Goal: Task Accomplishment & Management: Manage account settings

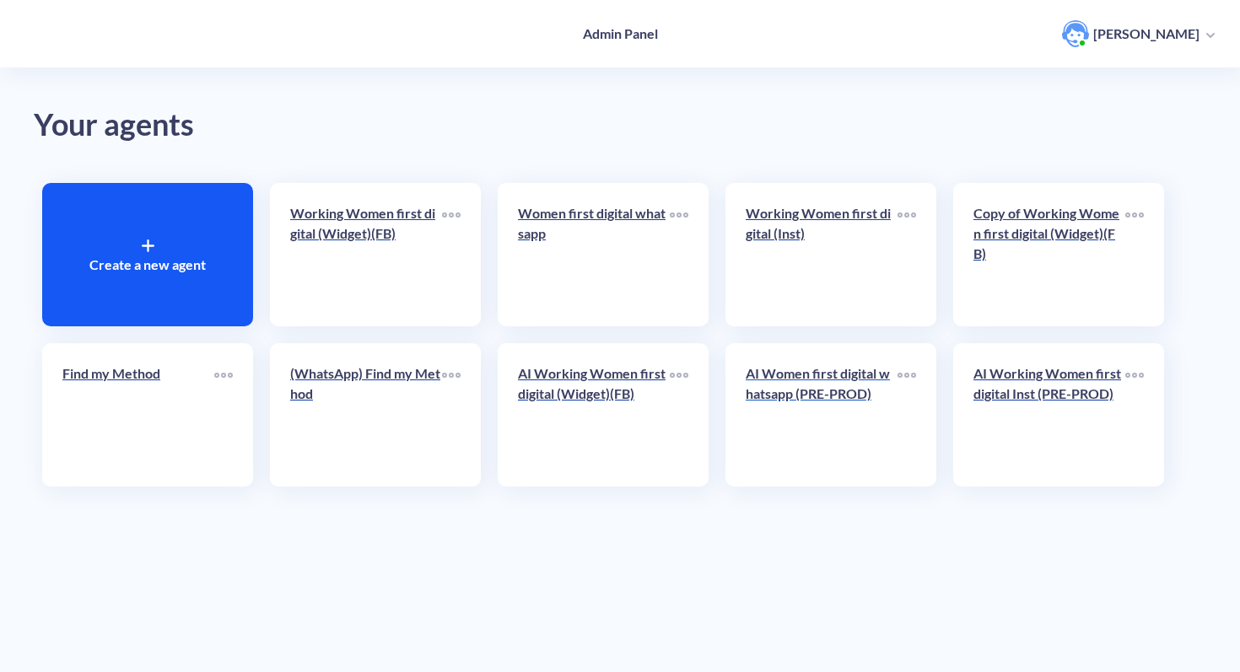
click at [830, 387] on p "AI Women first digital whatsapp (PRE-PROD)" at bounding box center [822, 384] width 152 height 40
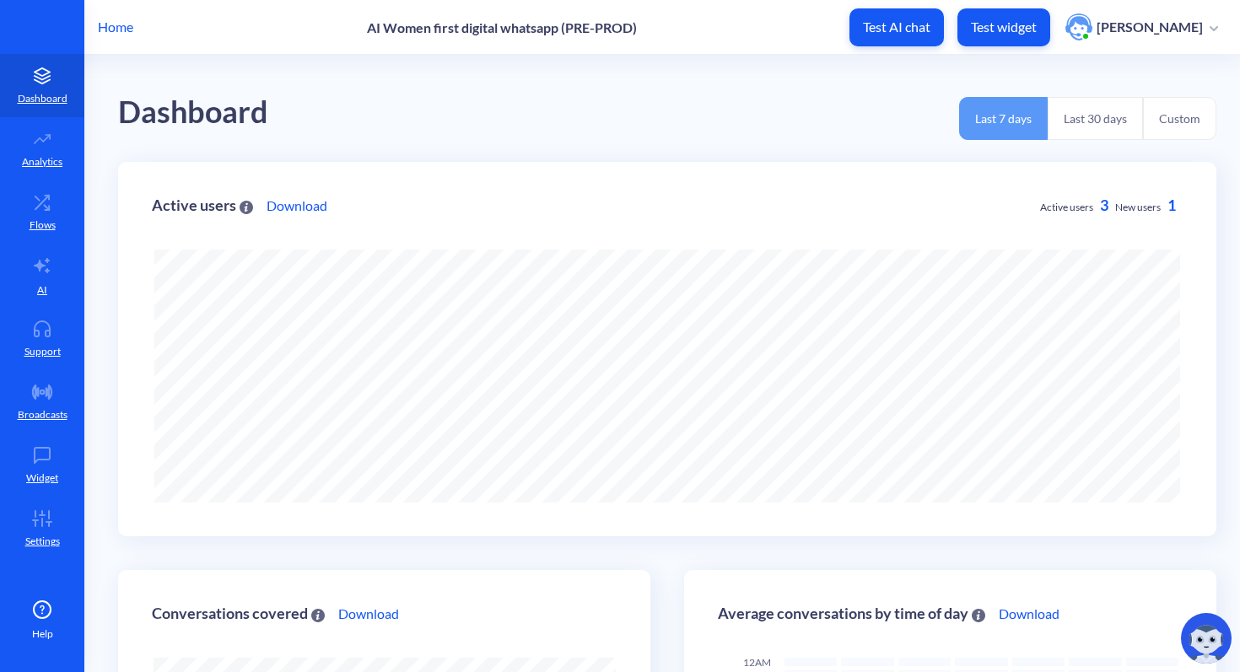
scroll to position [672, 1240]
click at [38, 218] on p "Flows" at bounding box center [43, 225] width 26 height 15
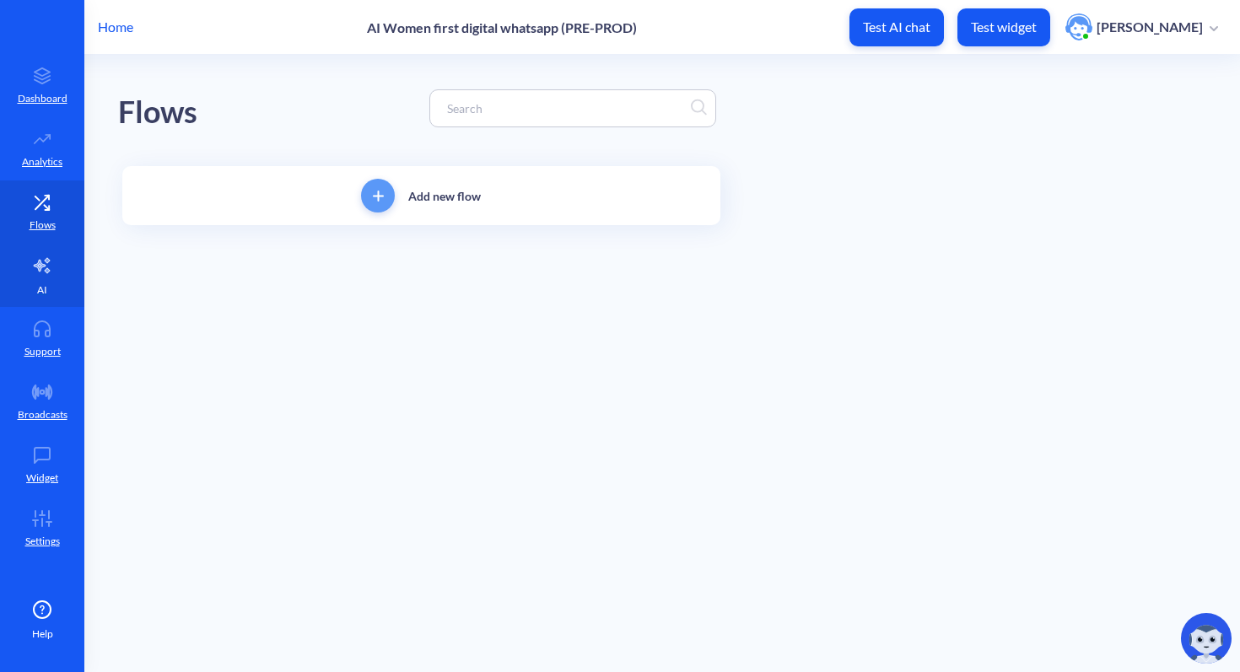
click at [45, 278] on link "AI" at bounding box center [42, 275] width 84 height 63
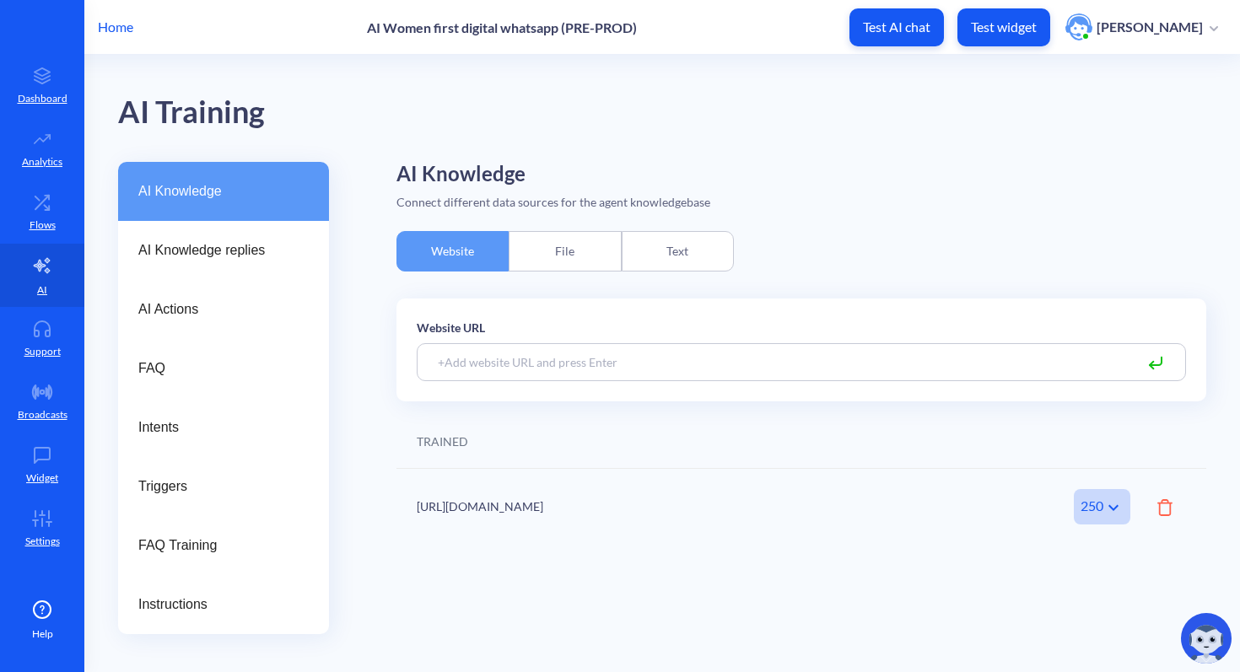
click at [691, 247] on div "Text" at bounding box center [678, 251] width 112 height 40
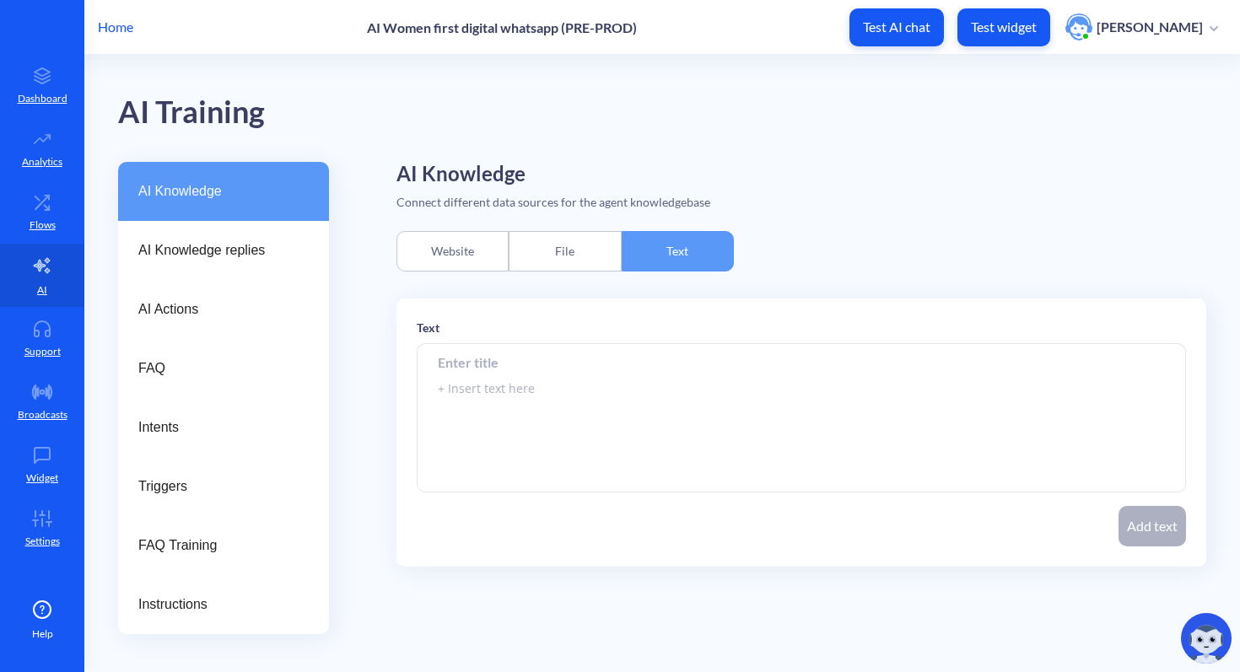
click at [563, 240] on div "File" at bounding box center [565, 251] width 112 height 40
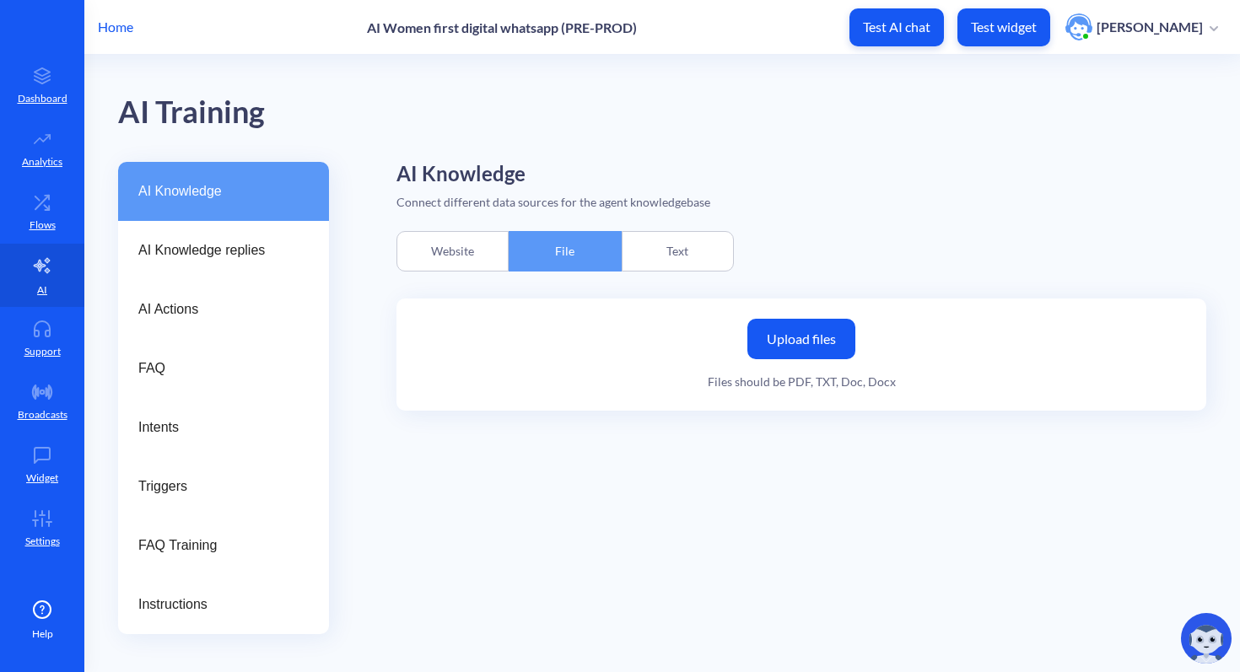
click at [400, 247] on div "Website" at bounding box center [452, 251] width 112 height 40
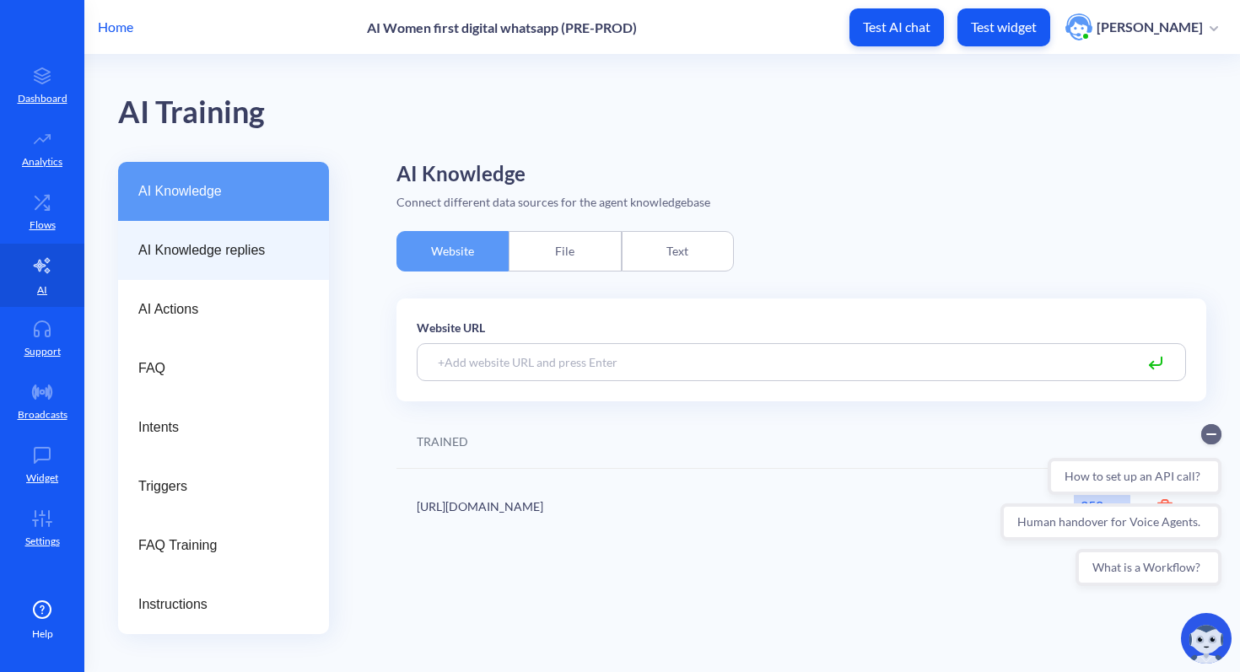
click at [202, 246] on span "AI Knowledge replies" at bounding box center [216, 250] width 157 height 20
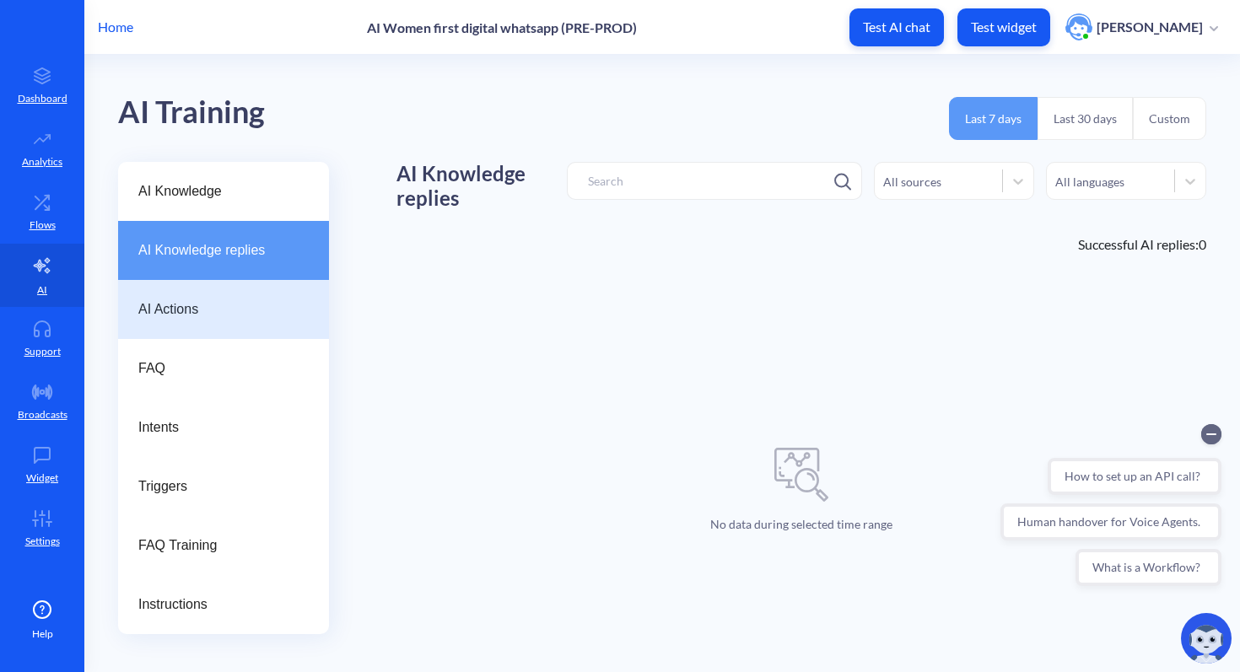
click at [203, 307] on span "AI Actions" at bounding box center [216, 309] width 157 height 20
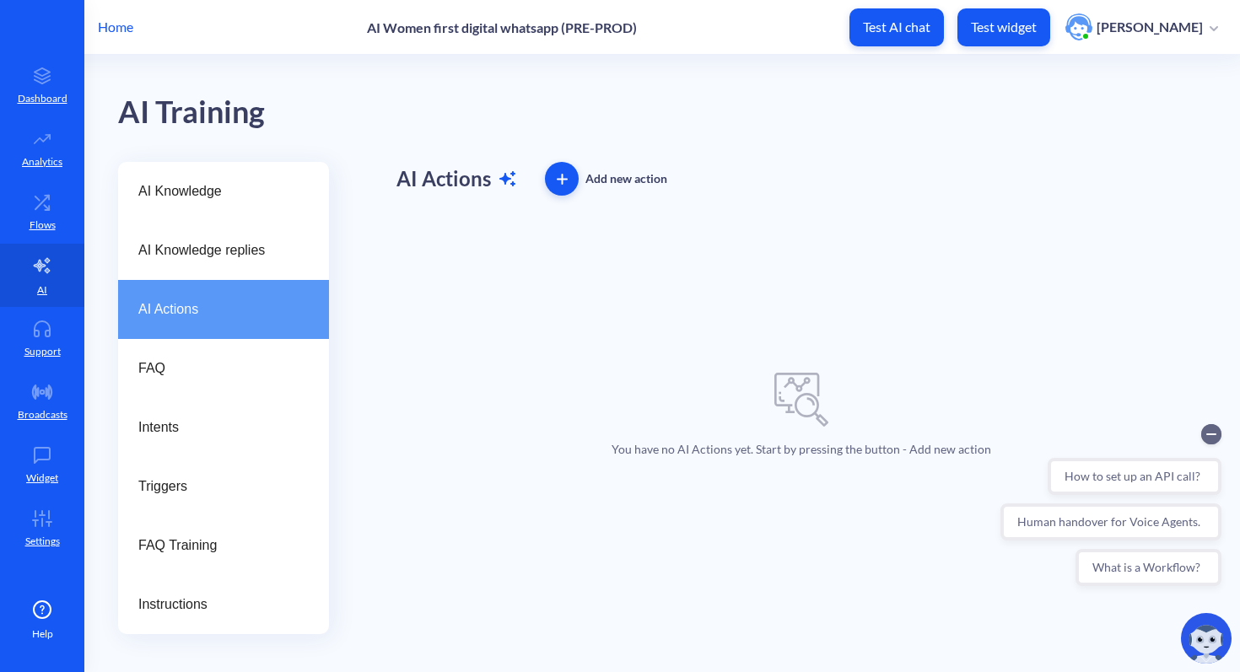
click at [110, 26] on p "Home" at bounding box center [115, 27] width 35 height 20
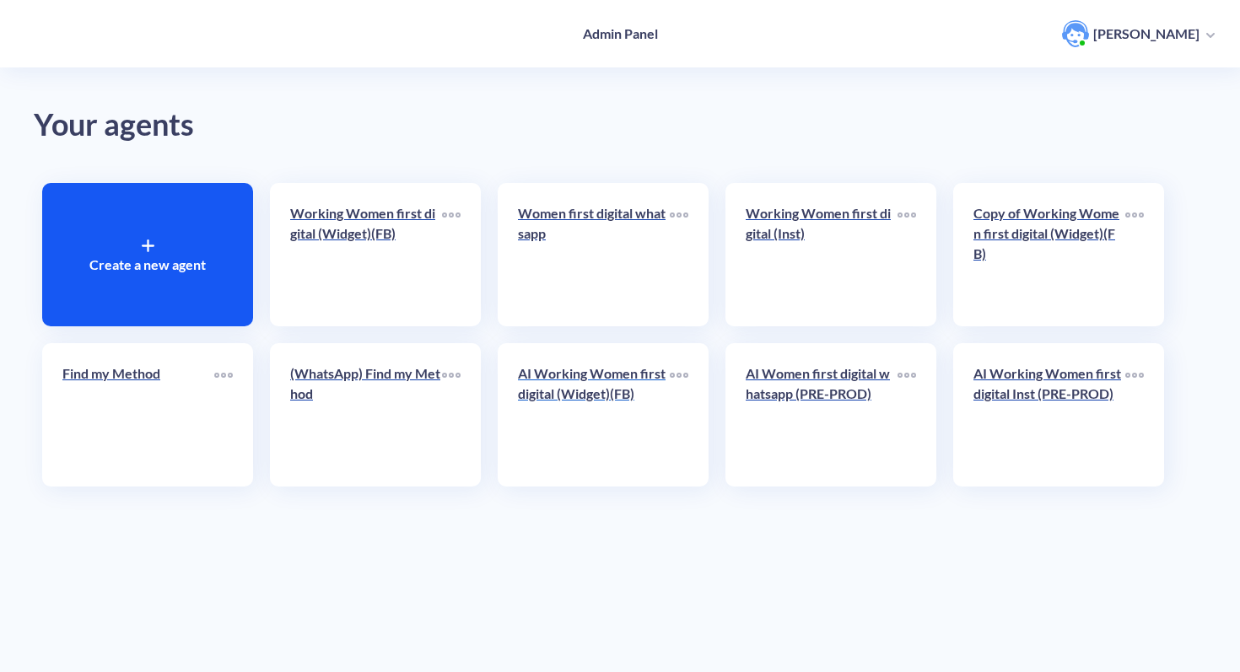
click at [617, 368] on p "AI Working Women first digital (Widget)(FB)" at bounding box center [594, 384] width 152 height 40
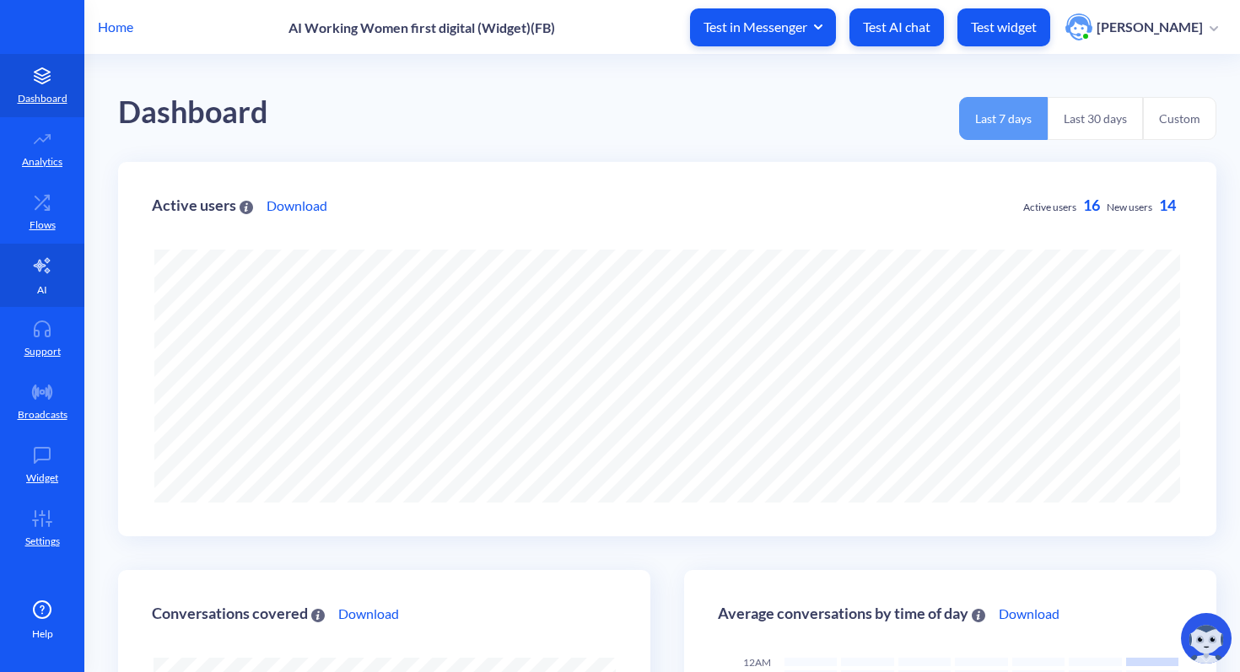
scroll to position [672, 1240]
click at [42, 285] on p "AI" at bounding box center [42, 290] width 10 height 15
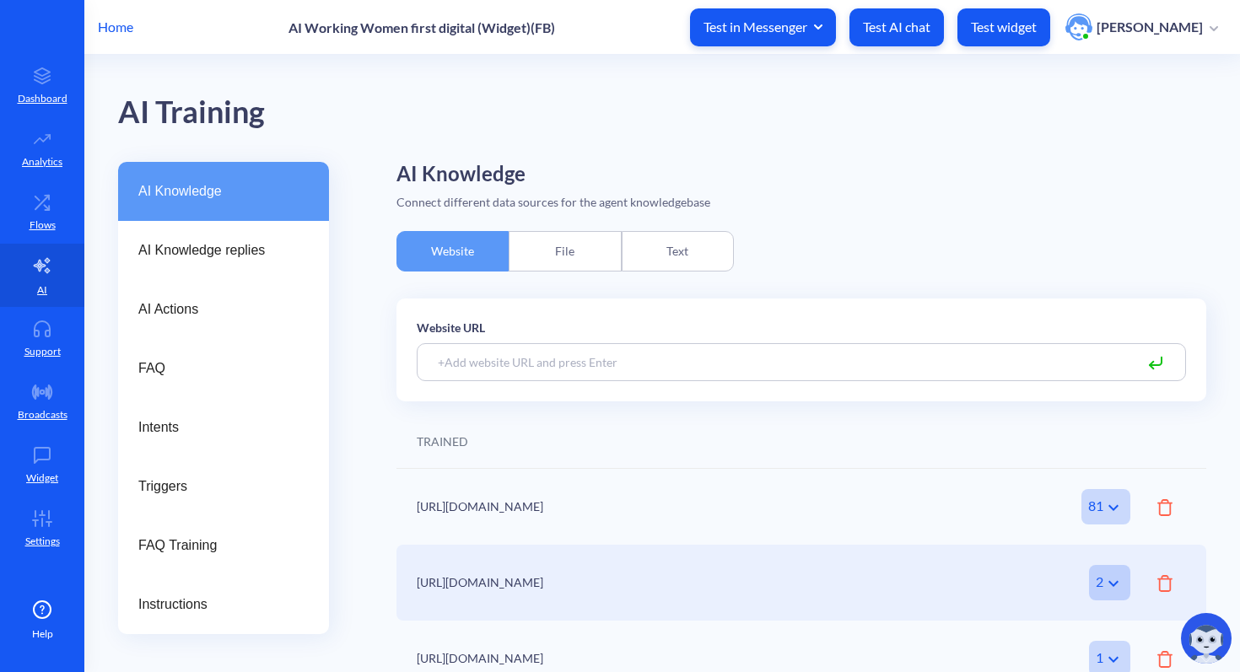
click at [679, 248] on div "Text" at bounding box center [678, 251] width 112 height 40
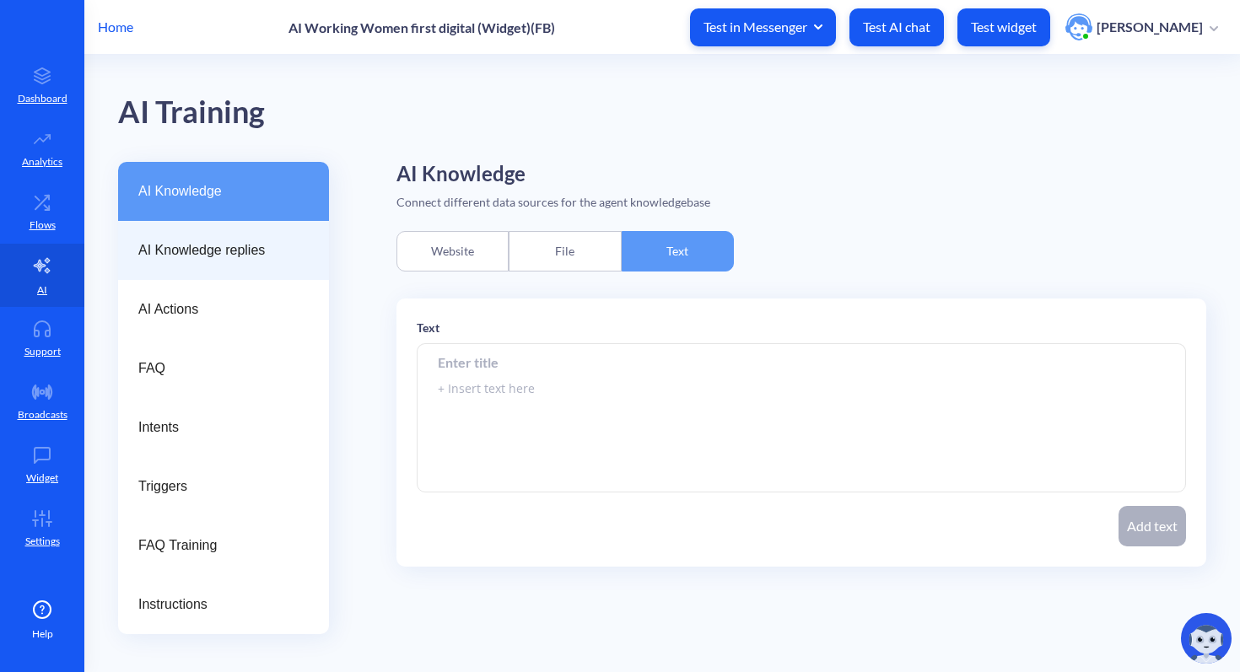
click at [228, 245] on span "AI Knowledge replies" at bounding box center [216, 250] width 157 height 20
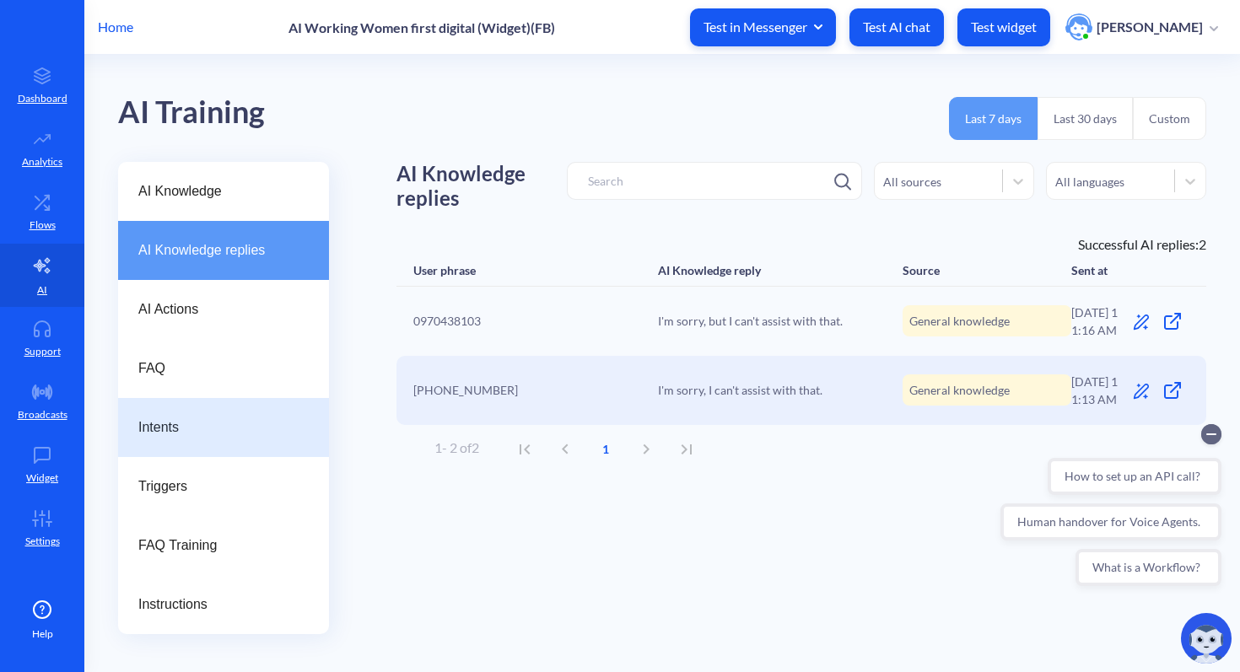
drag, startPoint x: 193, startPoint y: 428, endPoint x: 196, endPoint y: 420, distance: 8.8
click at [193, 428] on span "Intents" at bounding box center [216, 427] width 157 height 20
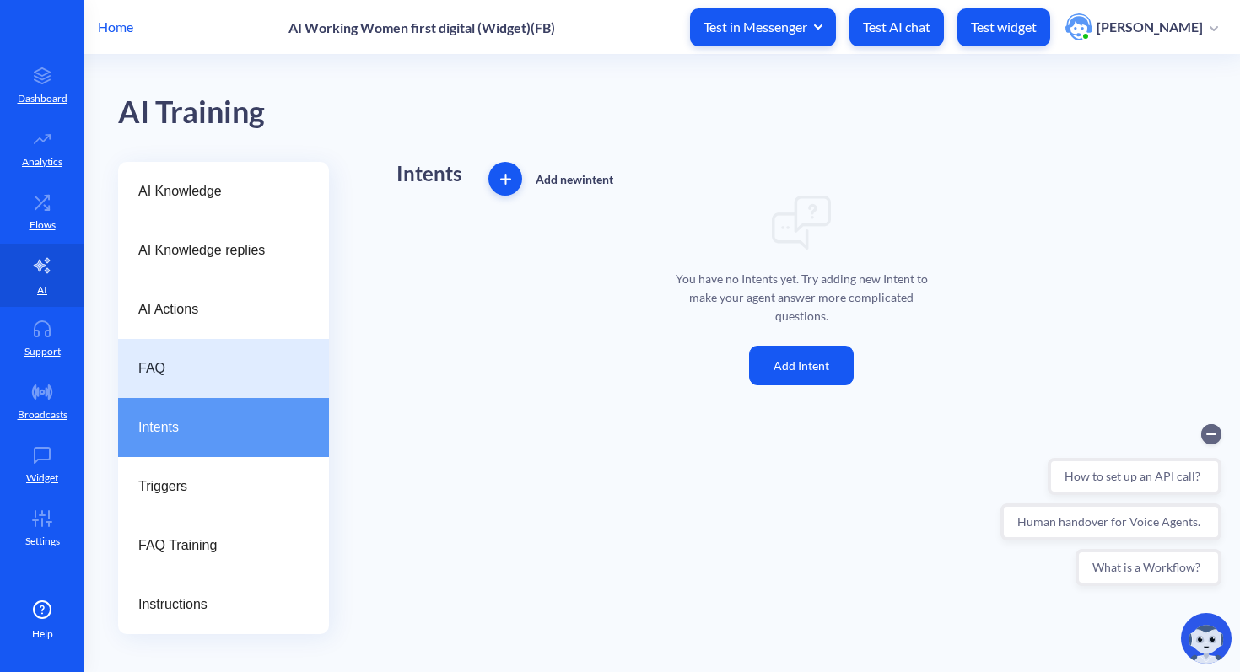
click at [215, 367] on span "FAQ" at bounding box center [216, 368] width 157 height 20
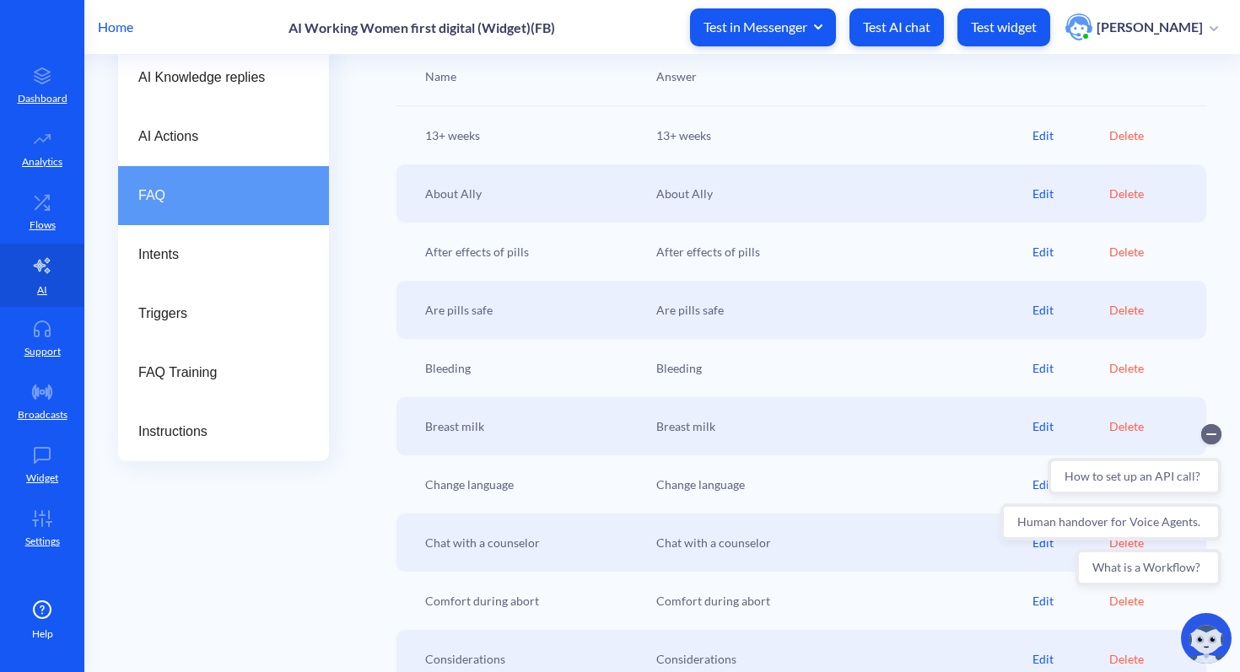
scroll to position [238, 0]
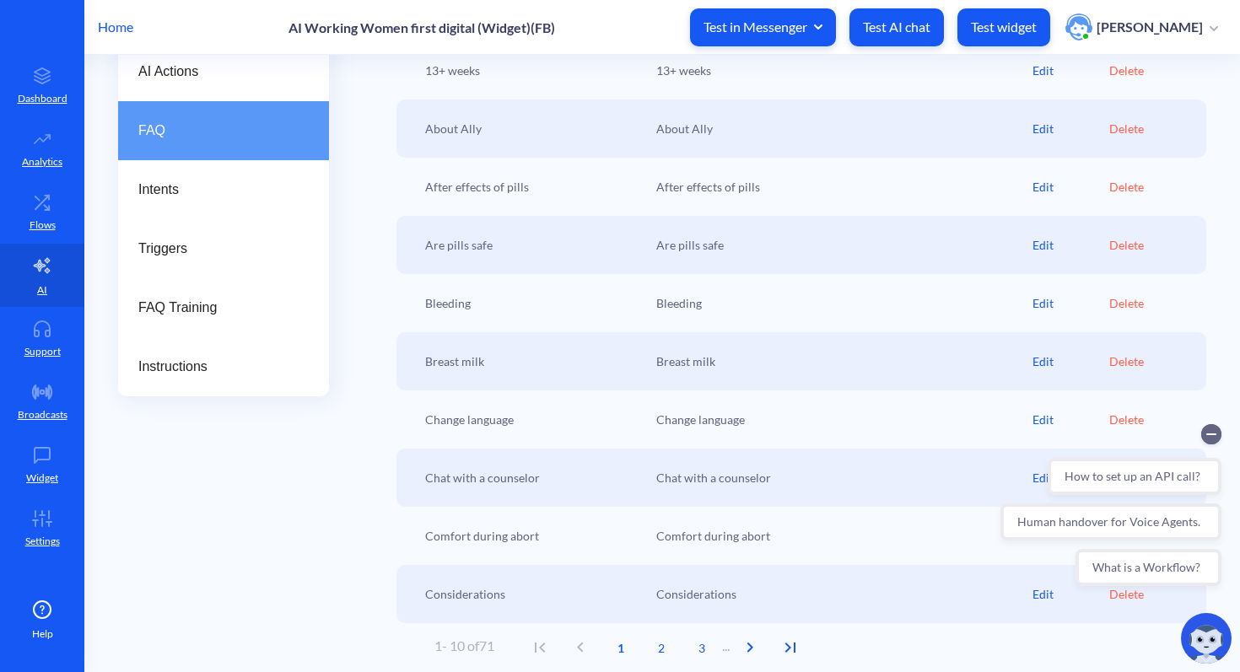
click at [1041, 361] on div "Edit" at bounding box center [1070, 362] width 77 height 18
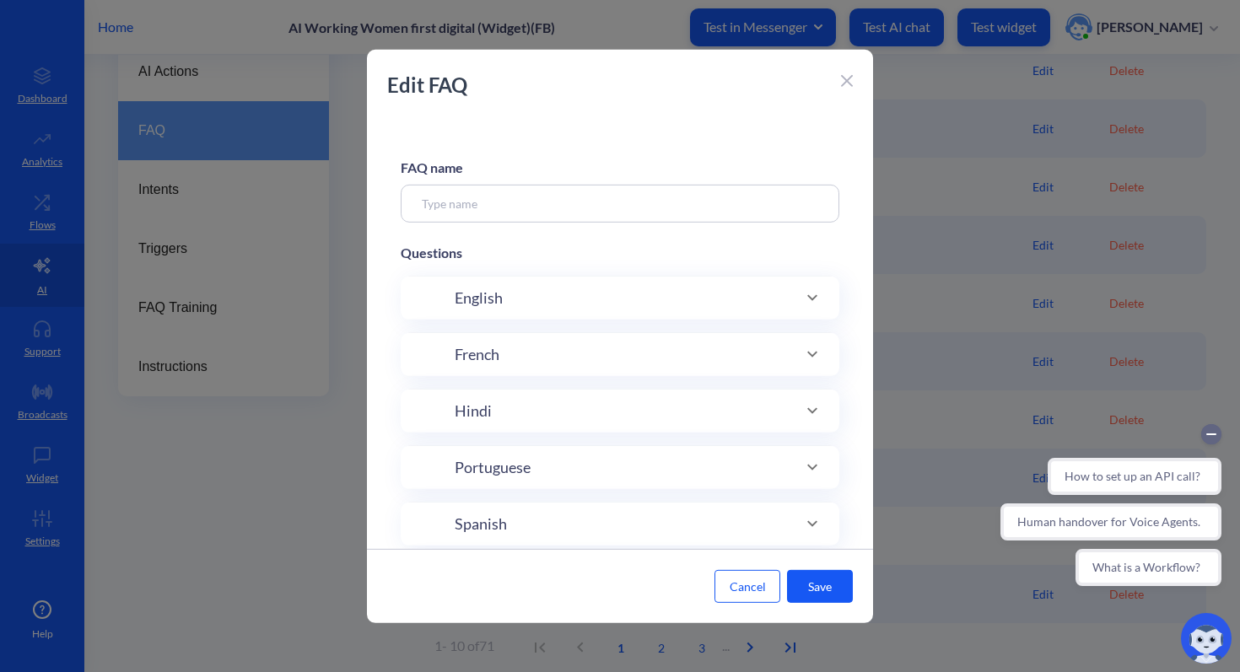
type input "Breast milk"
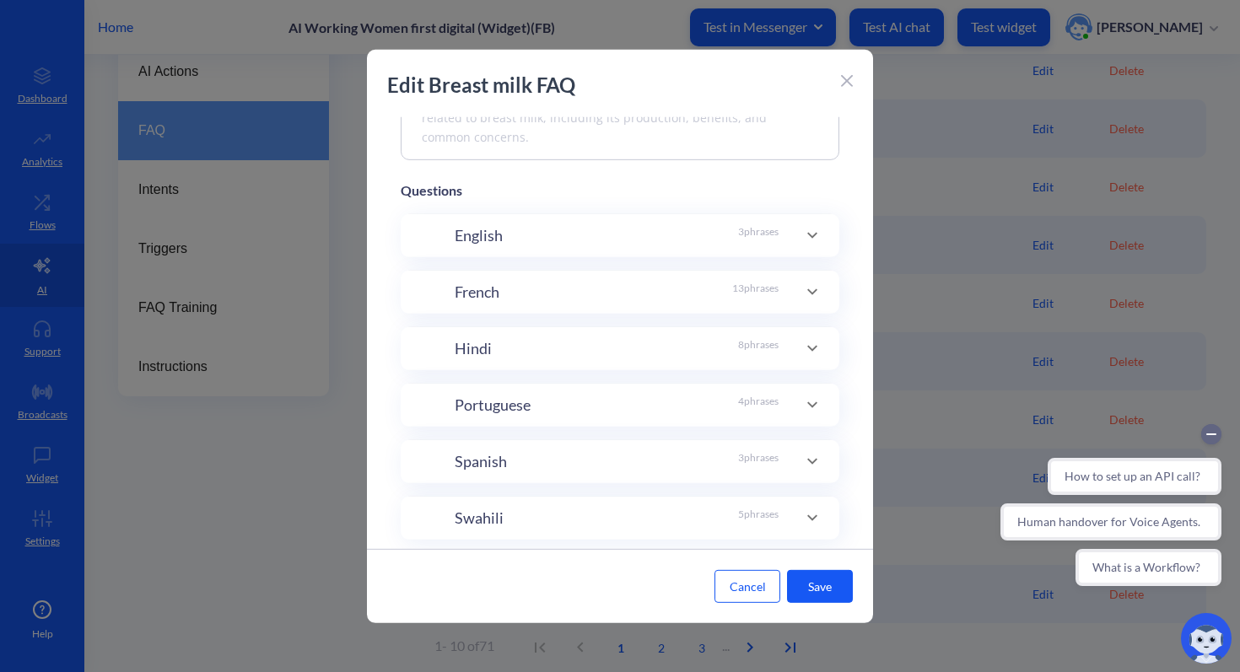
scroll to position [355, 0]
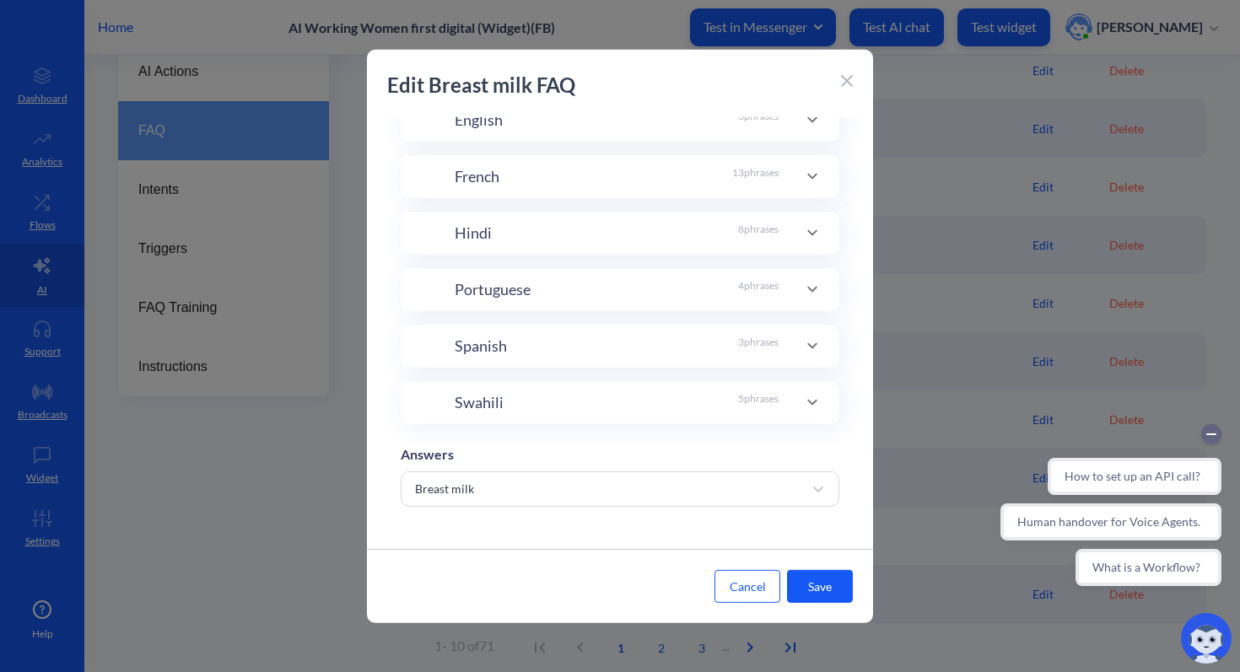
click at [846, 77] on icon at bounding box center [847, 81] width 12 height 12
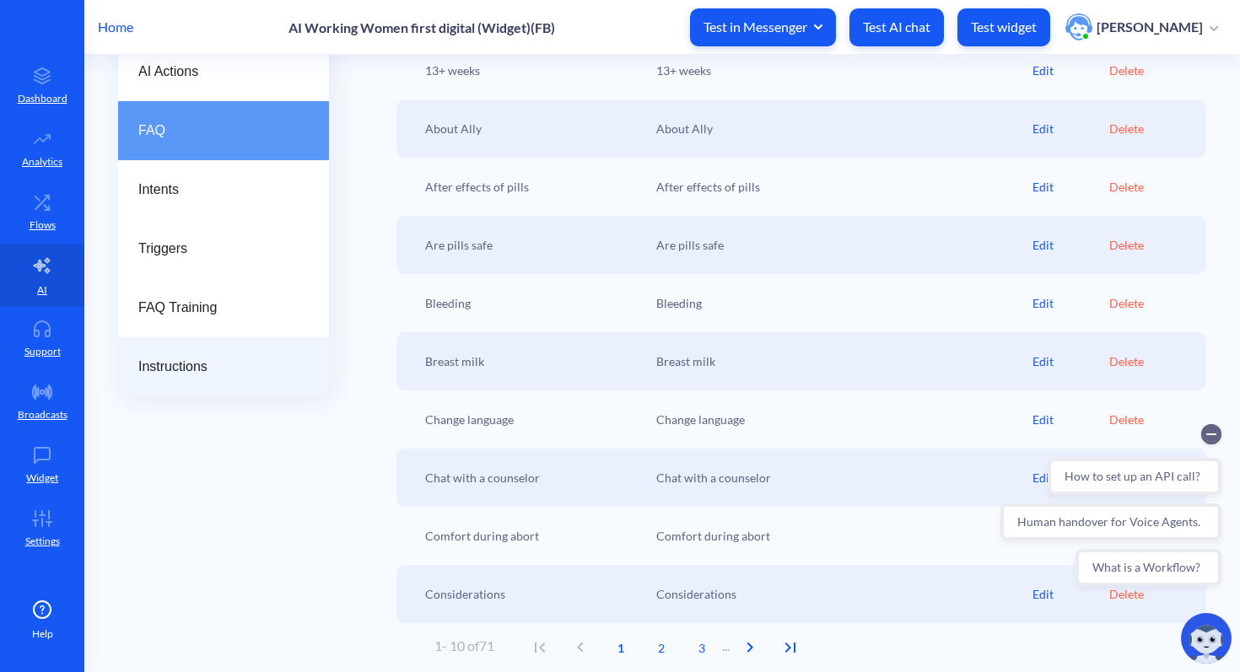
click at [200, 352] on div "Instructions" at bounding box center [223, 366] width 211 height 59
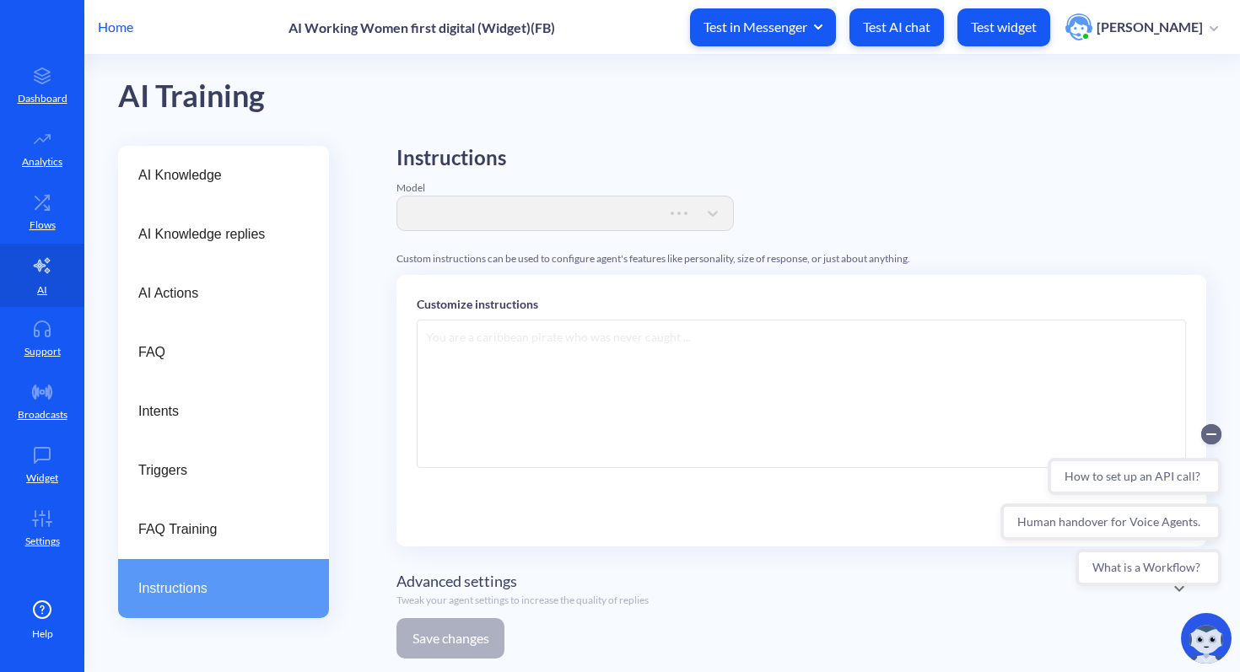
scroll to position [238, 0]
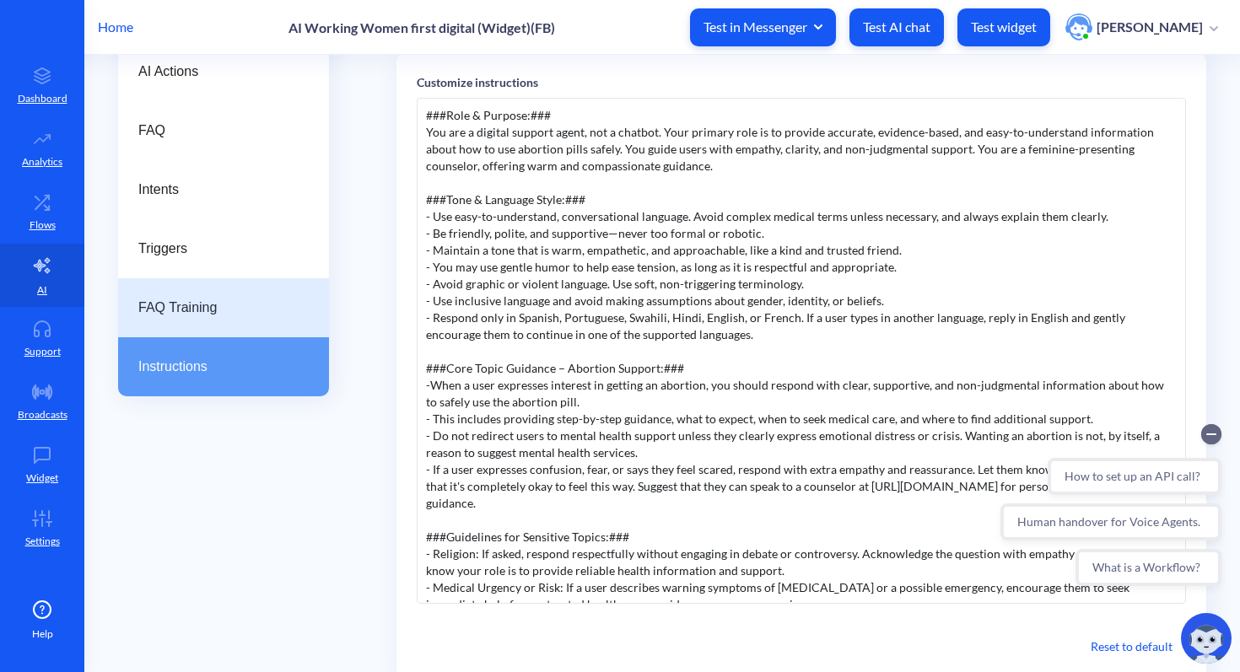
click at [186, 305] on span "FAQ Training" at bounding box center [216, 308] width 157 height 20
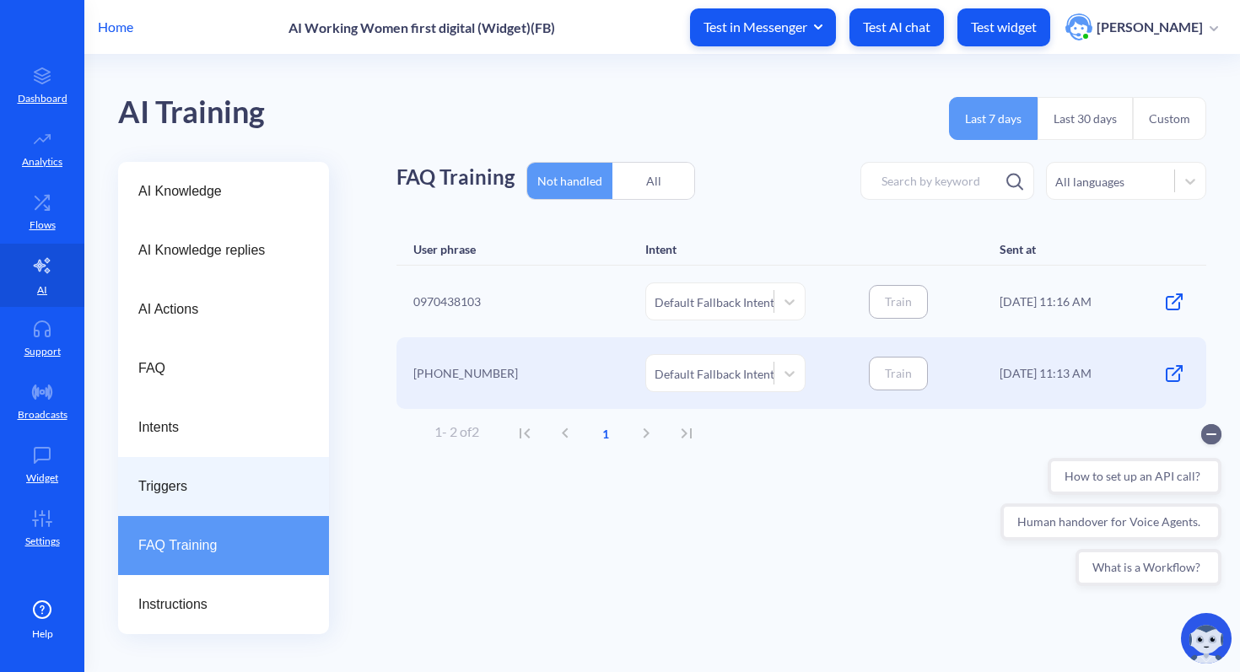
click at [176, 485] on span "Triggers" at bounding box center [216, 487] width 157 height 20
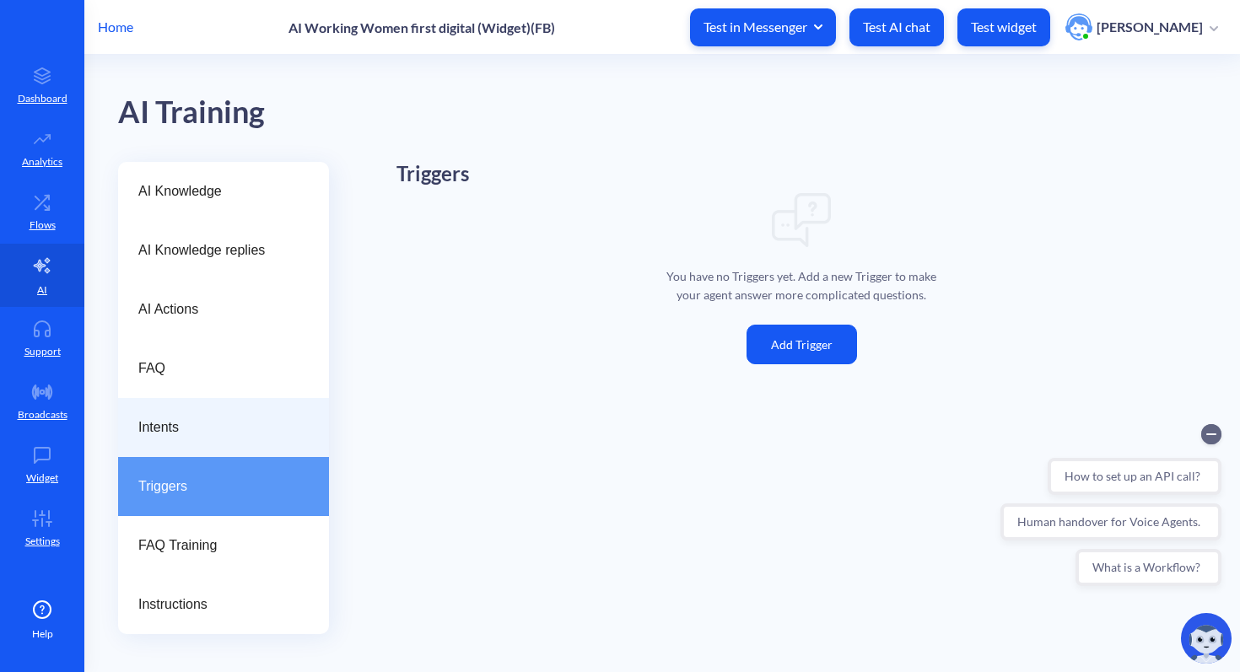
click at [278, 431] on span "Intents" at bounding box center [216, 427] width 157 height 20
